Goal: Task Accomplishment & Management: Manage account settings

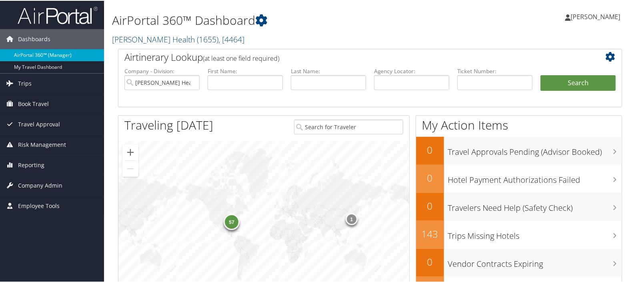
click at [38, 54] on link "AirPortal 360™ (Manager)" at bounding box center [52, 54] width 104 height 12
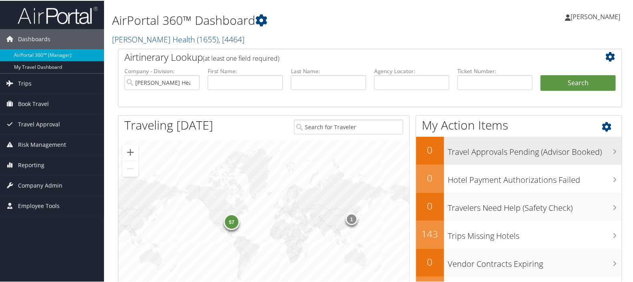
click at [481, 149] on h3 "Travel Approvals Pending (Advisor Booked)" at bounding box center [535, 149] width 174 height 15
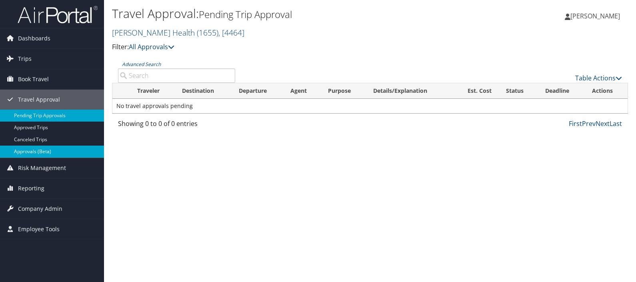
click at [23, 154] on link "Approvals (Beta)" at bounding box center [52, 152] width 104 height 12
